Goal: Information Seeking & Learning: Find specific fact

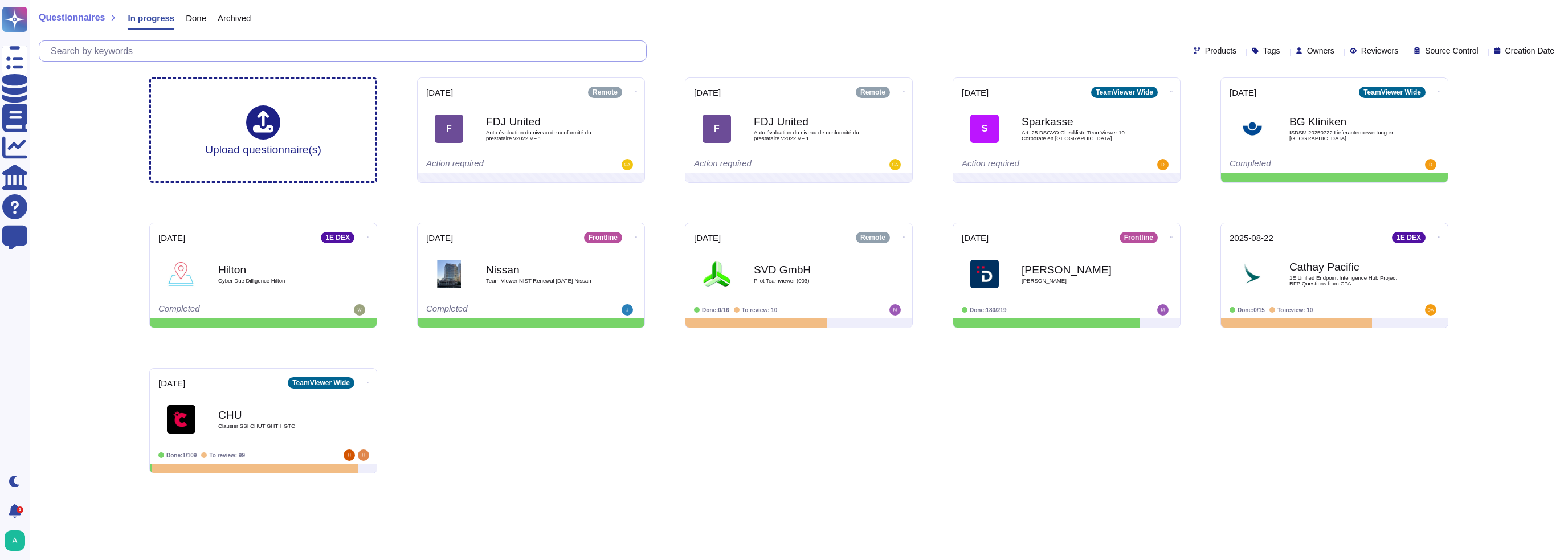
click at [164, 51] on input "text" at bounding box center [345, 51] width 601 height 20
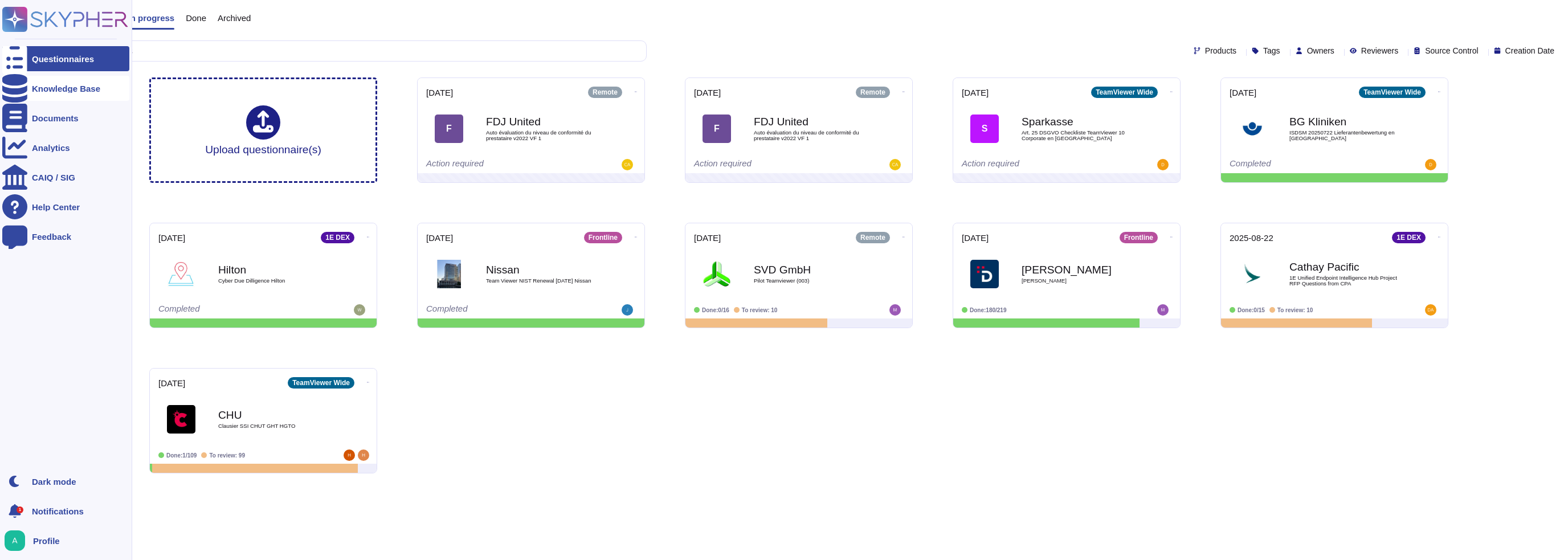
click at [13, 88] on icon at bounding box center [15, 88] width 25 height 29
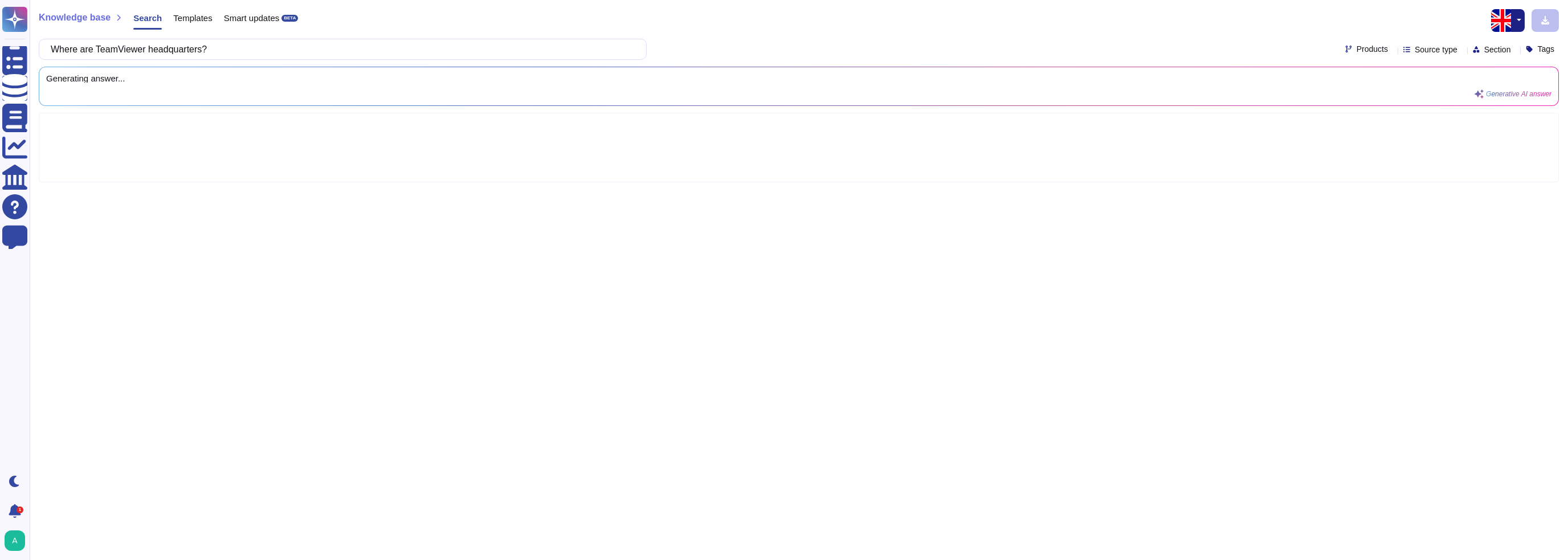
click at [1357, 49] on span "Products" at bounding box center [1372, 49] width 31 height 8
click at [1327, 100] on div at bounding box center [1332, 103] width 12 height 25
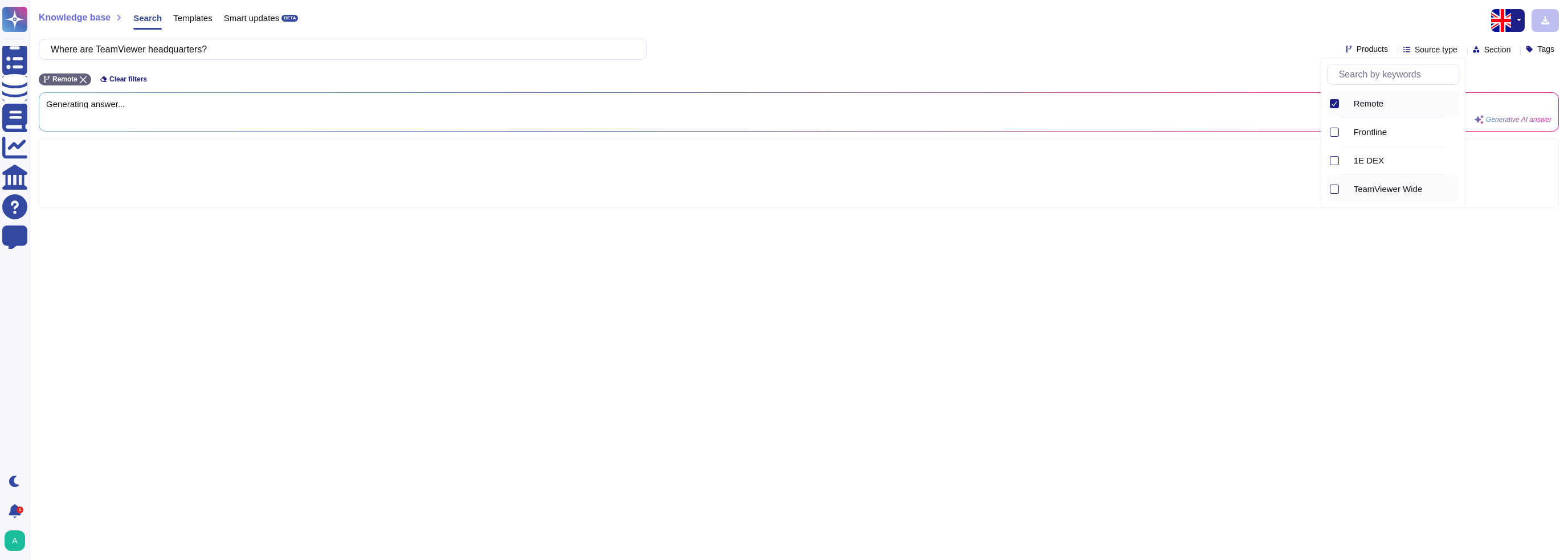
click at [1334, 187] on div at bounding box center [1334, 189] width 9 height 9
click at [1317, 263] on div "Knowledge base Search Templates Smart updates BETA Where are TeamViewer headqua…" at bounding box center [799, 280] width 1538 height 560
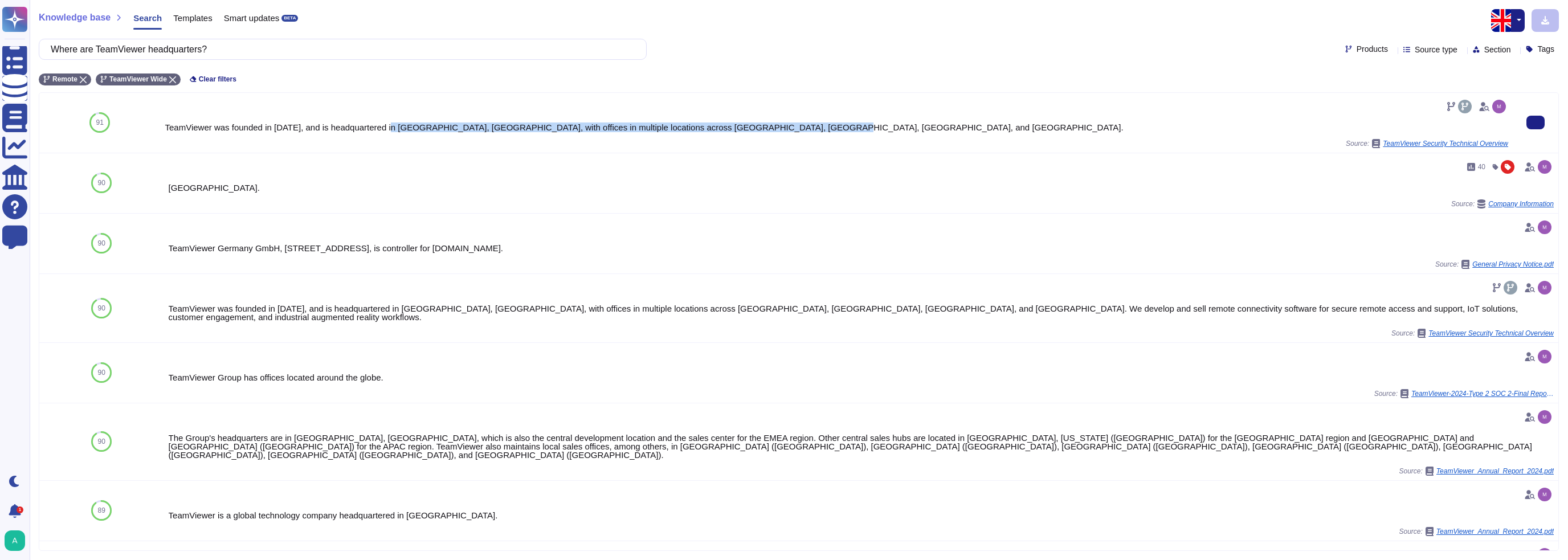
drag, startPoint x: 387, startPoint y: 125, endPoint x: 797, endPoint y: 133, distance: 410.1
click at [797, 133] on div "TeamViewer was founded in [DATE], and is headquartered in [GEOGRAPHIC_DATA], [G…" at bounding box center [836, 123] width 1343 height 51
copy div "[GEOGRAPHIC_DATA], [GEOGRAPHIC_DATA], with offices in multiple locations across…"
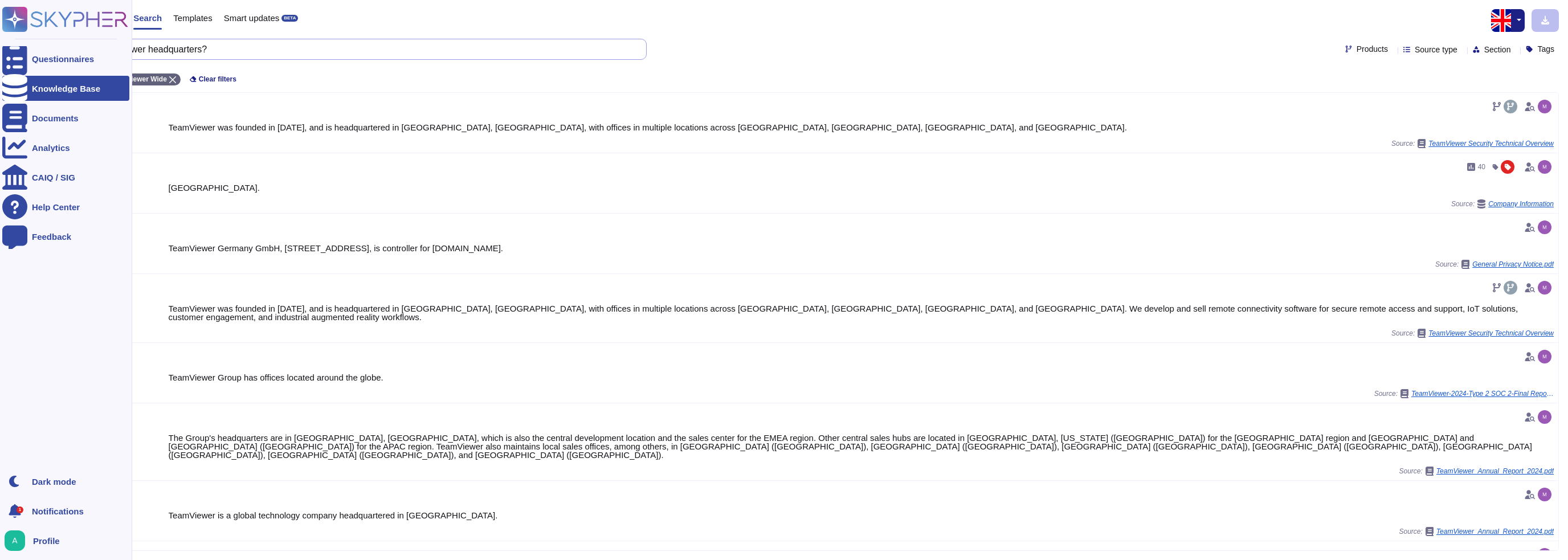
drag, startPoint x: 241, startPoint y: 50, endPoint x: 30, endPoint y: 54, distance: 211.0
click at [29, 54] on div "Questionnaires Knowledge Base Documents Analytics CAIQ / SIG Help Center Feedba…" at bounding box center [784, 280] width 1568 height 560
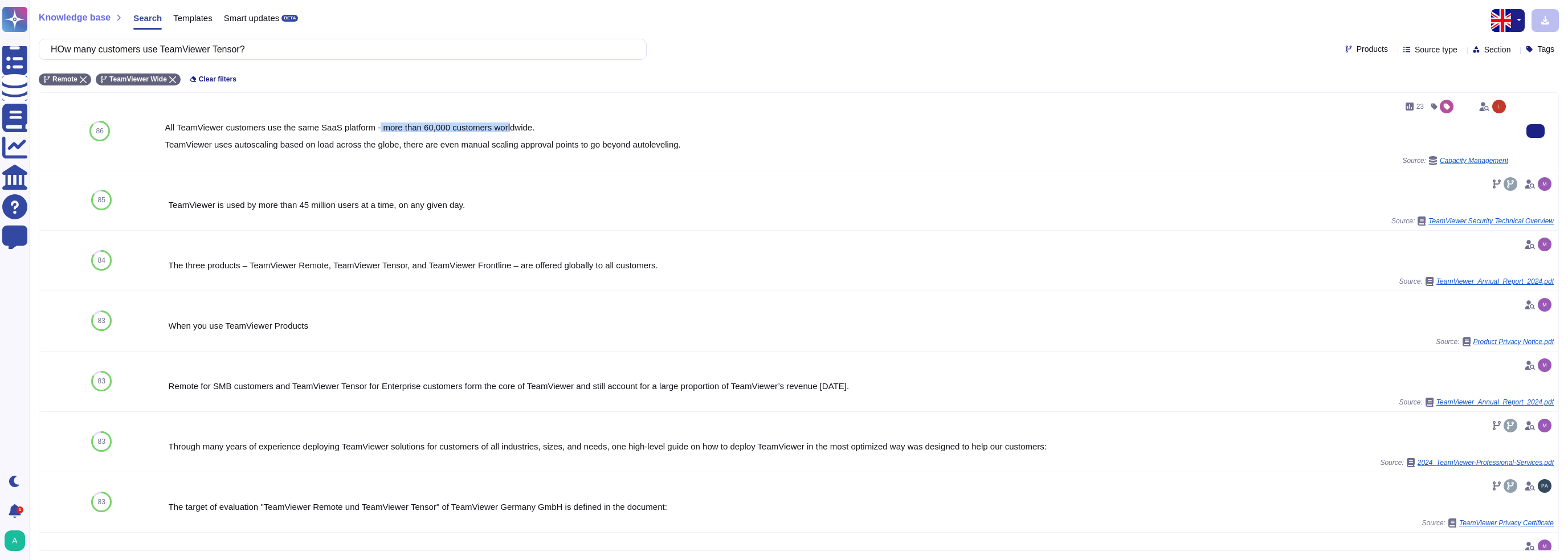
drag, startPoint x: 375, startPoint y: 126, endPoint x: 503, endPoint y: 131, distance: 128.1
click at [503, 131] on div "All TeamViewer customers use the same SaaS platform - more than 60,000 customer…" at bounding box center [836, 136] width 1343 height 25
click at [540, 128] on div "All TeamViewer customers use the same SaaS platform - more than 60,000 customer…" at bounding box center [836, 136] width 1343 height 25
drag, startPoint x: 532, startPoint y: 124, endPoint x: 374, endPoint y: 130, distance: 158.1
click at [374, 130] on div "All TeamViewer customers use the same SaaS platform - more than 60,000 customer…" at bounding box center [836, 136] width 1343 height 25
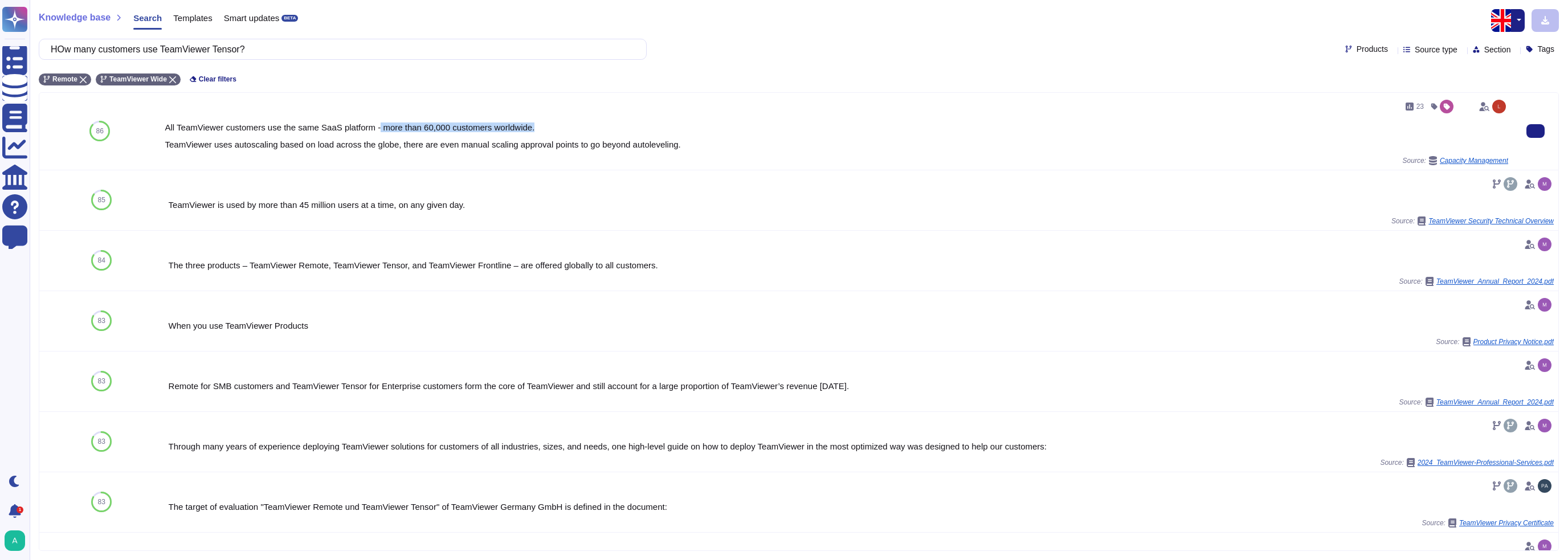
copy div "more than 60,000 customers worldwide."
click at [374, 162] on div "Source: Capacity Management" at bounding box center [836, 161] width 1343 height 9
drag, startPoint x: 267, startPoint y: 49, endPoint x: 36, endPoint y: 85, distance: 233.8
click at [36, 85] on div "Knowledge base Search Templates Smart updates BETA HOw many customers use TeamV…" at bounding box center [799, 280] width 1538 height 560
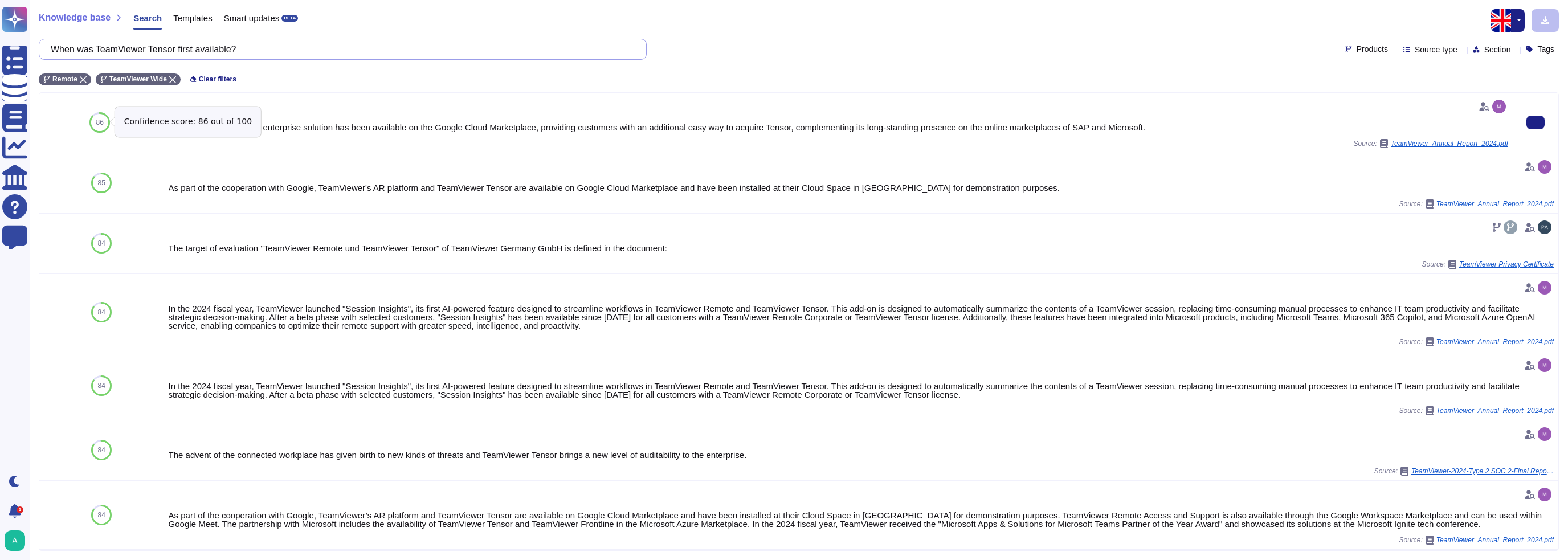
drag, startPoint x: 256, startPoint y: 47, endPoint x: 107, endPoint y: 116, distance: 164.2
click at [107, 116] on div "Knowledge base Search Templates Smart updates BETA When was TeamViewer Tensor f…" at bounding box center [799, 280] width 1538 height 560
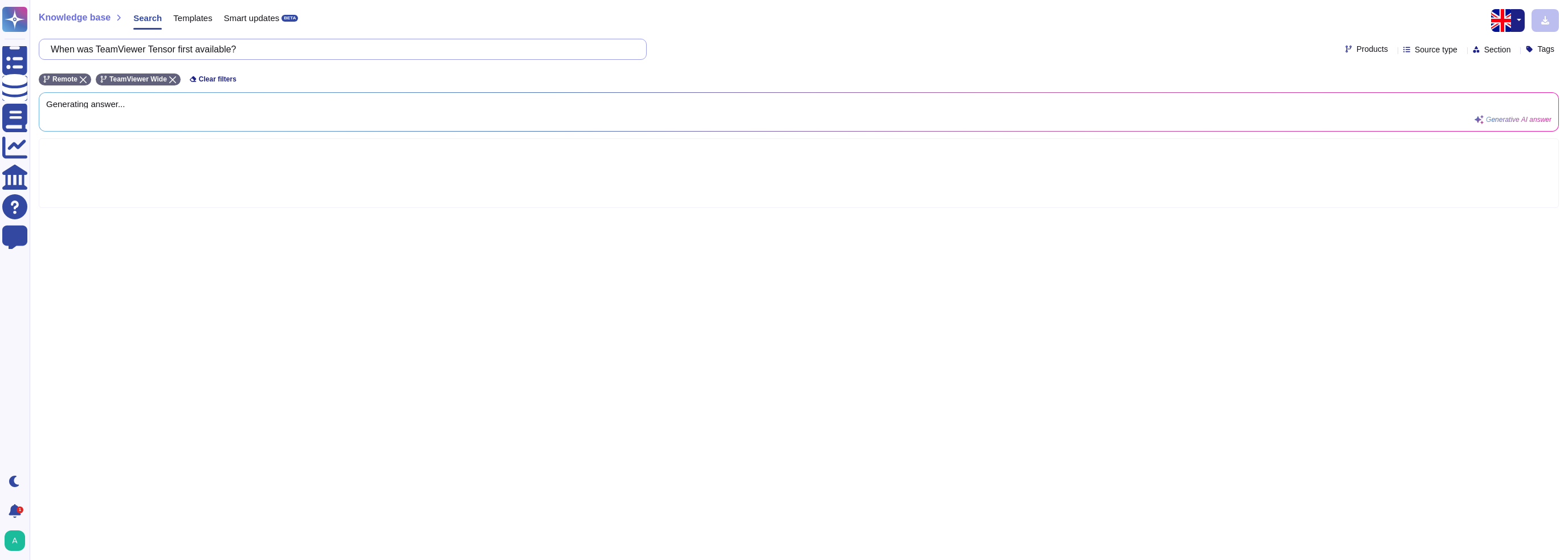
click at [109, 47] on input "When was TeamViewer Tensor first available?" at bounding box center [340, 49] width 590 height 20
drag, startPoint x: 146, startPoint y: 51, endPoint x: 102, endPoint y: 57, distance: 44.4
click at [102, 57] on input "When was TeamViewer Tensor first available?" at bounding box center [340, 49] width 590 height 20
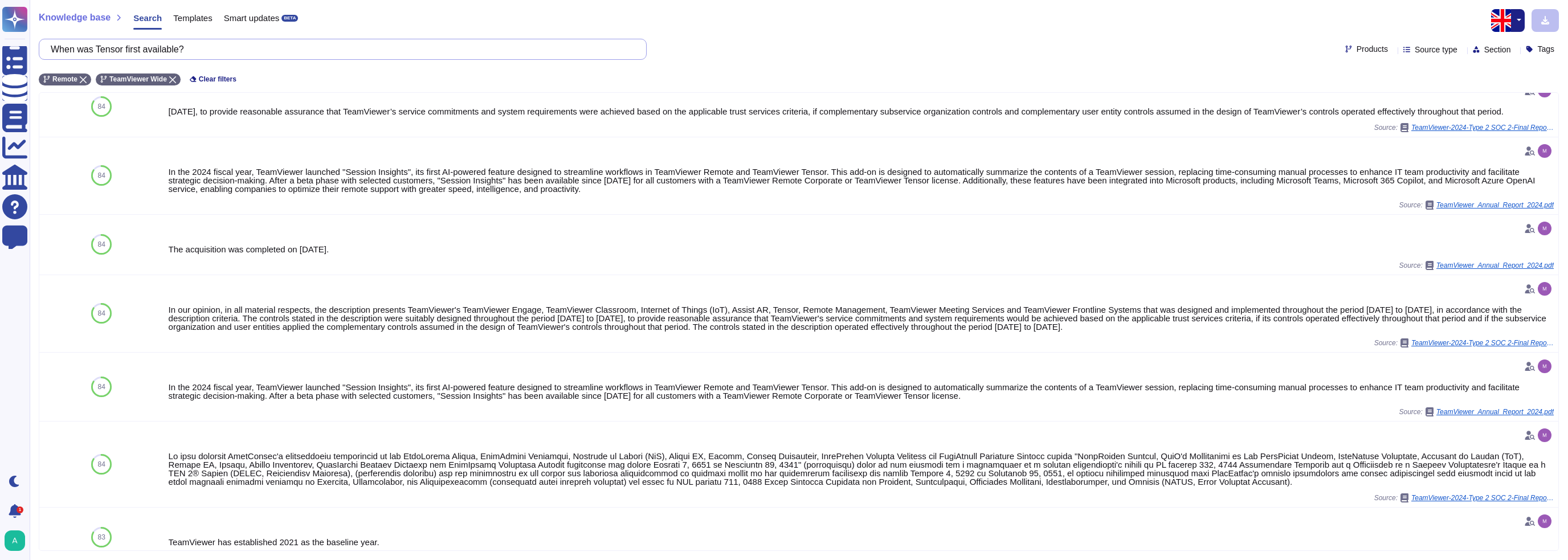
scroll to position [285, 0]
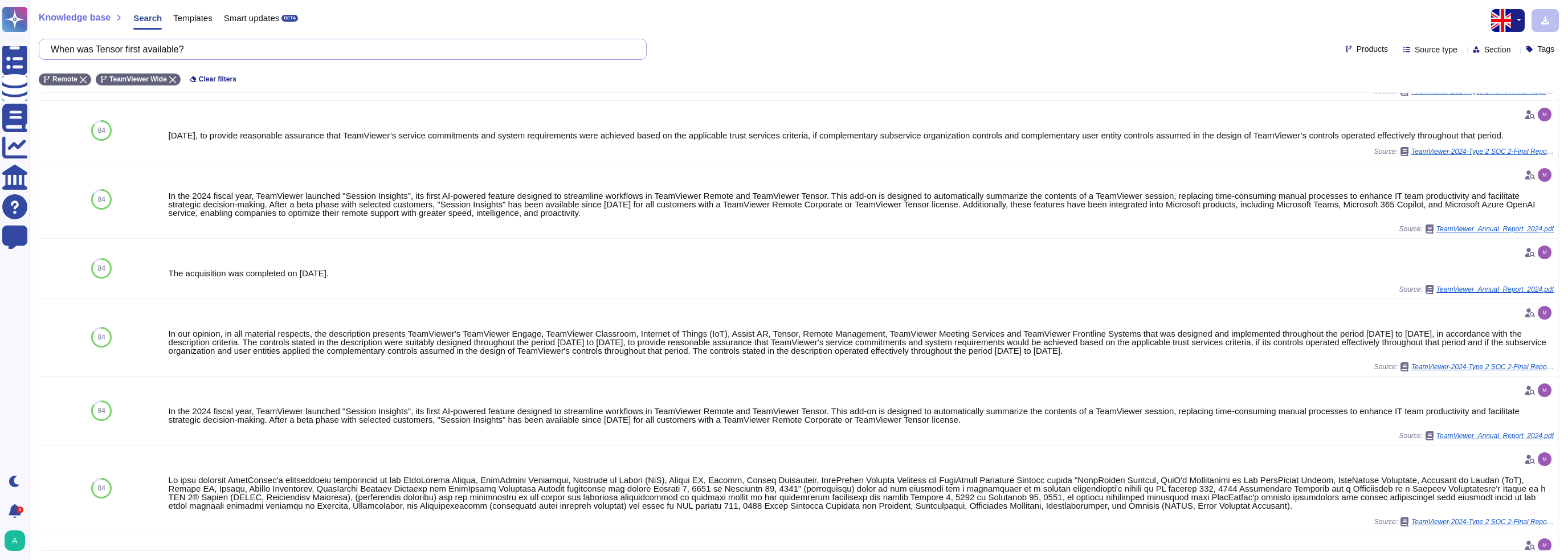
type input "When was Tensor first available?"
